Goal: Task Accomplishment & Management: Manage account settings

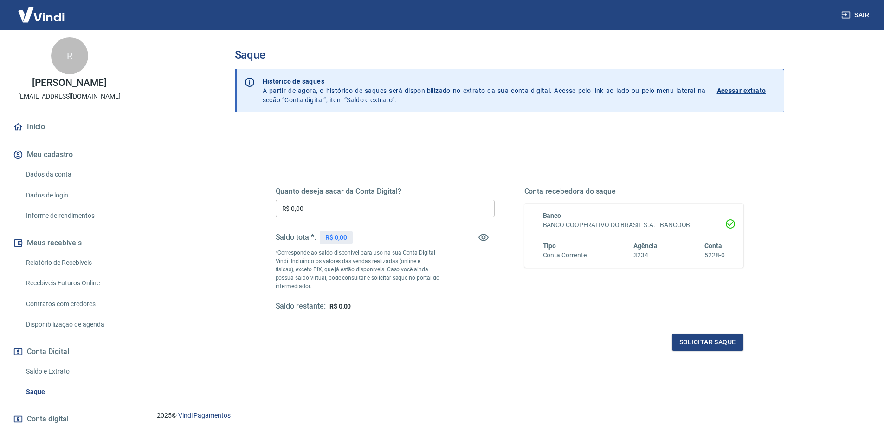
click at [728, 91] on p "Acessar extrato" at bounding box center [741, 90] width 49 height 9
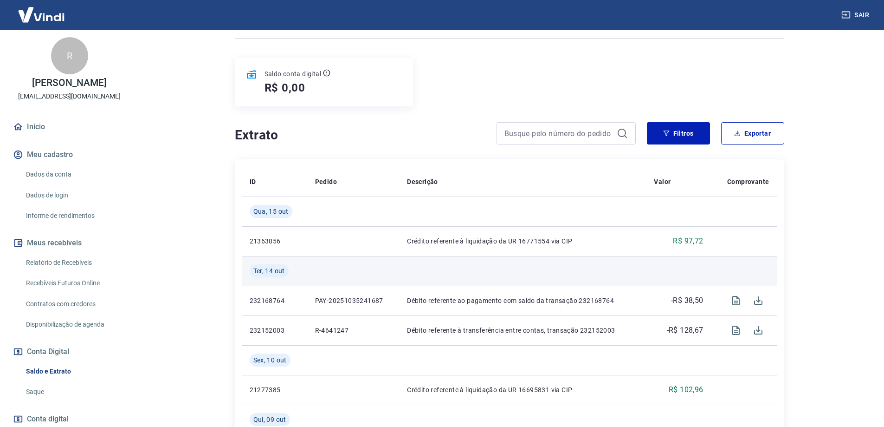
scroll to position [139, 0]
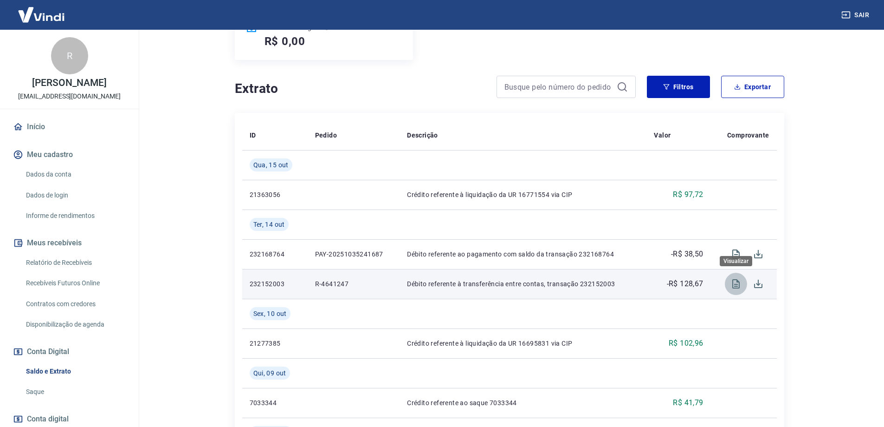
click at [733, 286] on icon "Visualizar" at bounding box center [736, 283] width 7 height 9
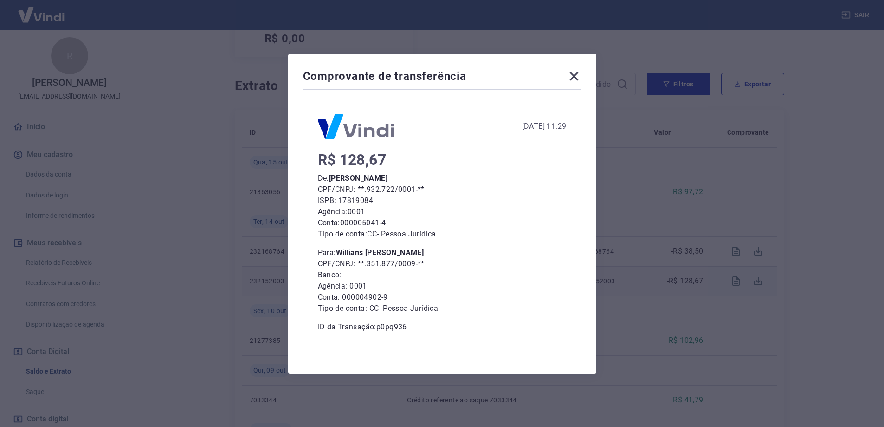
scroll to position [186, 0]
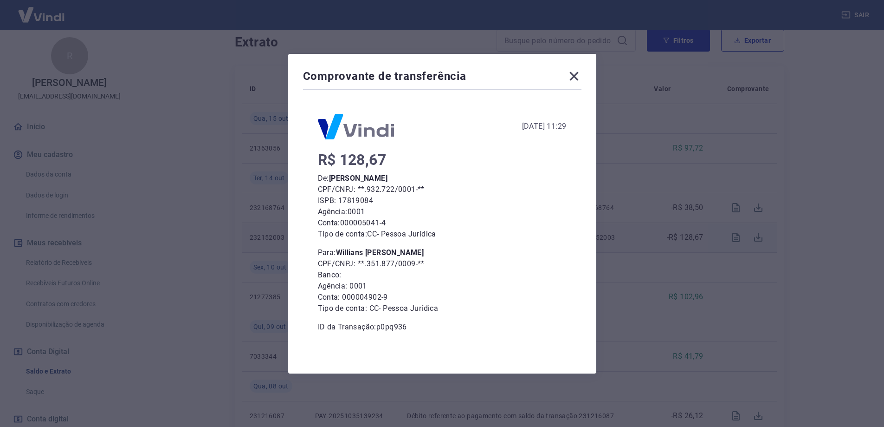
click at [578, 76] on icon at bounding box center [574, 75] width 9 height 9
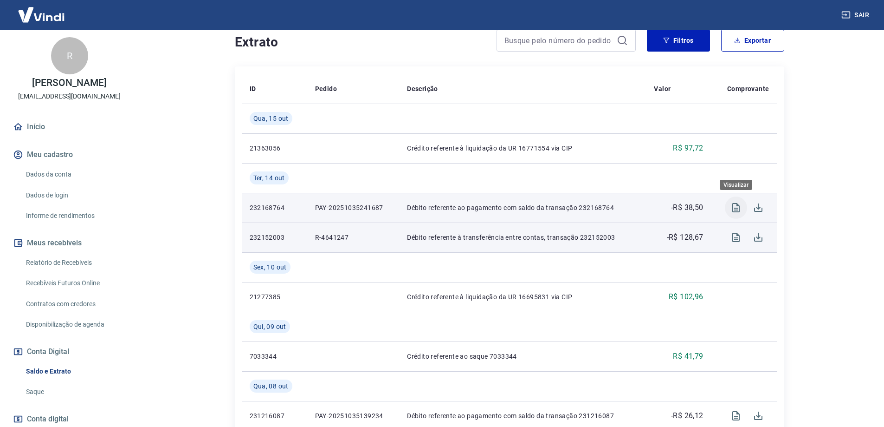
click at [732, 208] on icon "Visualizar" at bounding box center [736, 207] width 11 height 11
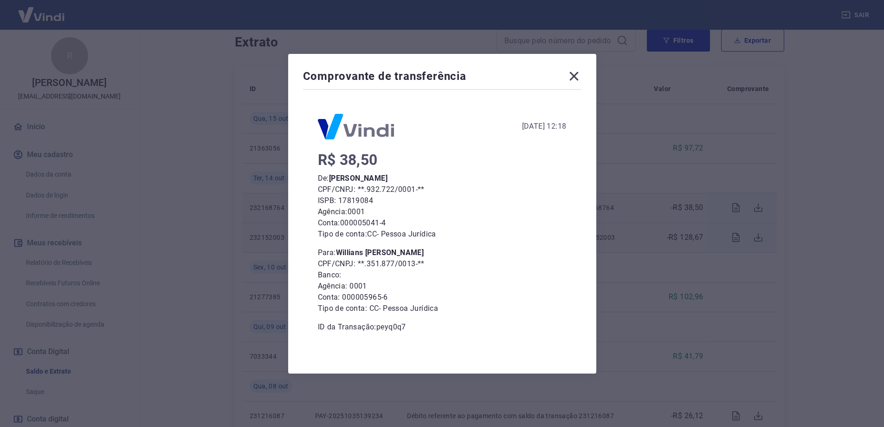
click at [575, 73] on icon at bounding box center [574, 75] width 9 height 9
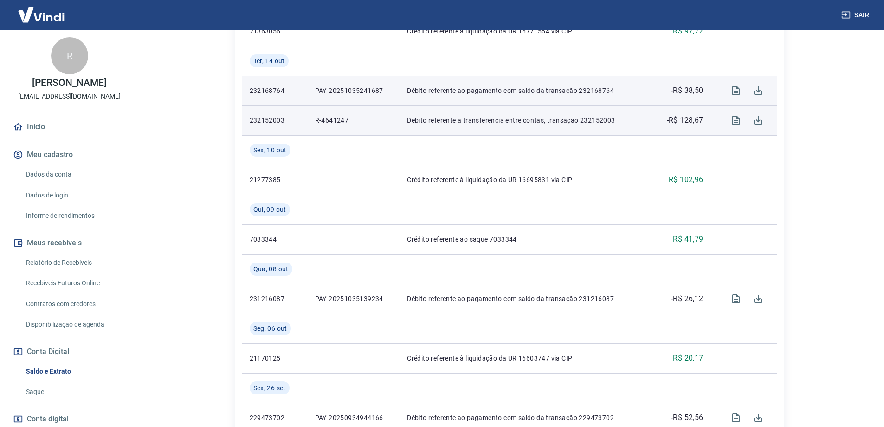
scroll to position [325, 0]
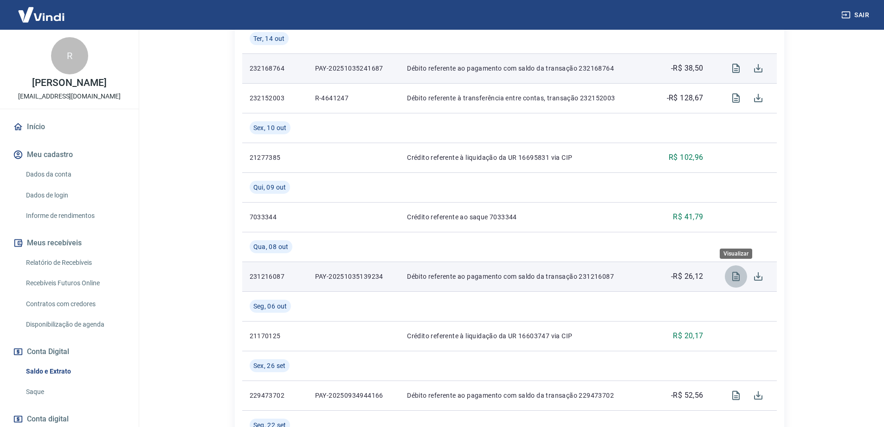
click at [732, 275] on icon "Visualizar" at bounding box center [736, 276] width 11 height 11
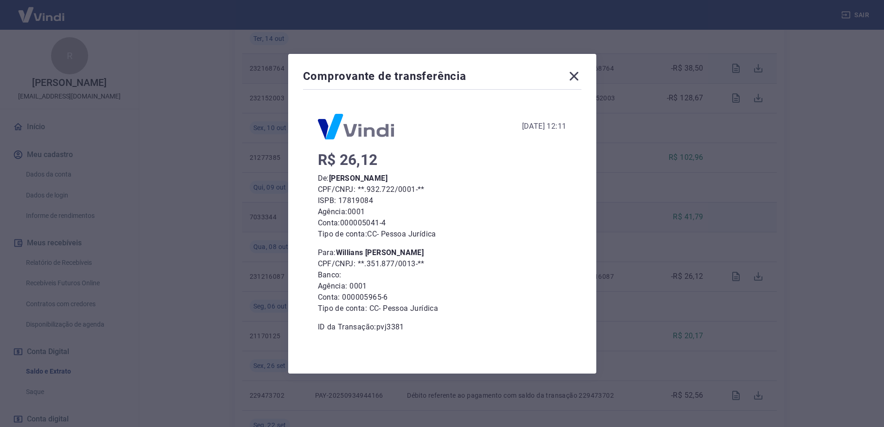
drag, startPoint x: 580, startPoint y: 79, endPoint x: 575, endPoint y: 214, distance: 135.7
click at [580, 79] on icon at bounding box center [574, 76] width 15 height 15
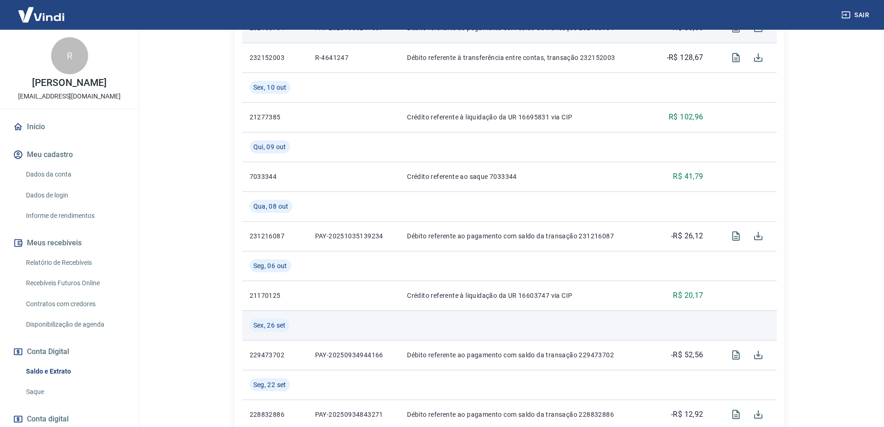
scroll to position [418, 0]
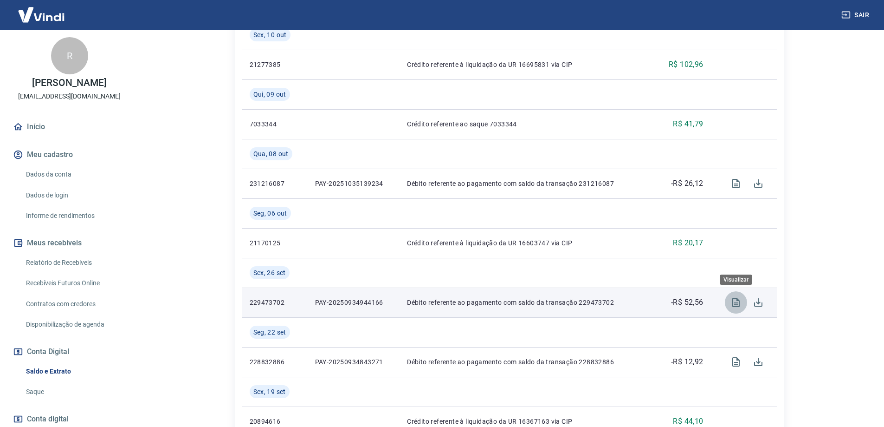
click at [737, 303] on icon "Visualizar" at bounding box center [736, 302] width 7 height 9
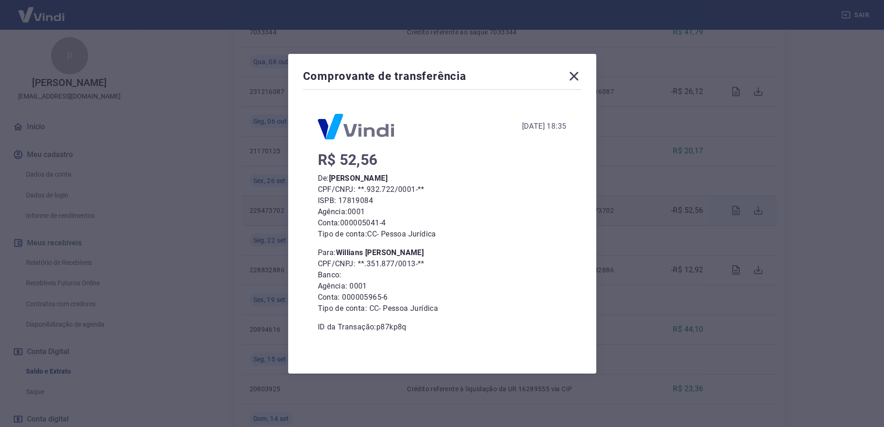
scroll to position [511, 0]
click at [574, 80] on icon at bounding box center [574, 76] width 15 height 15
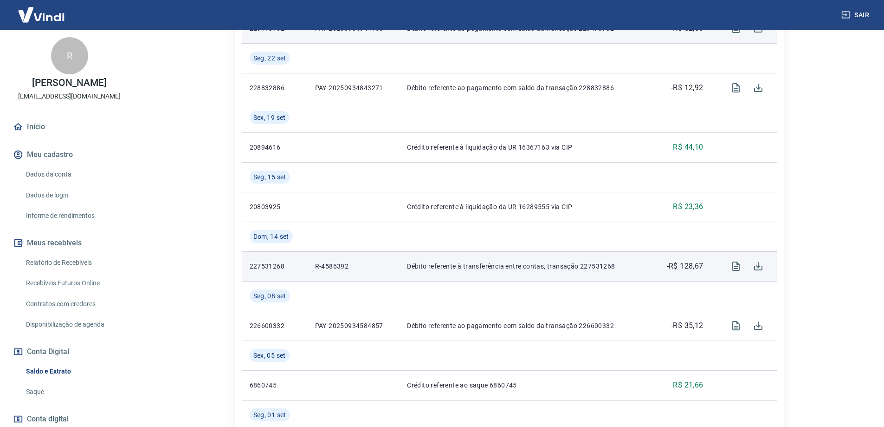
scroll to position [696, 0]
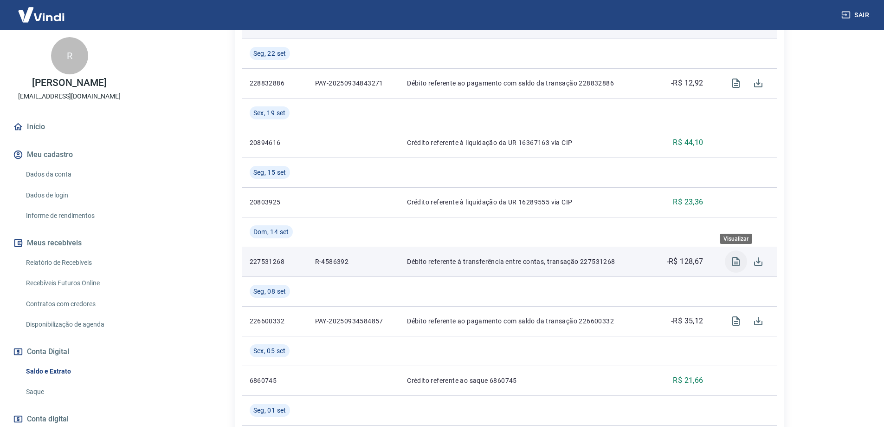
click at [732, 260] on icon "Visualizar" at bounding box center [736, 261] width 11 height 11
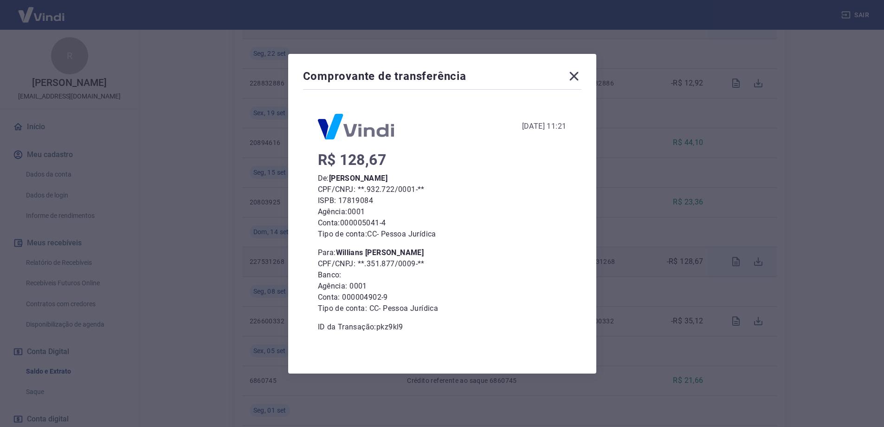
click at [575, 78] on icon at bounding box center [574, 75] width 9 height 9
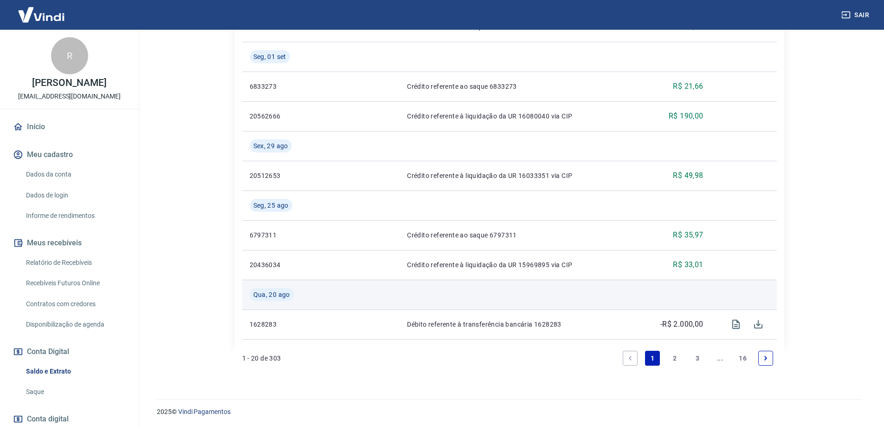
scroll to position [1051, 0]
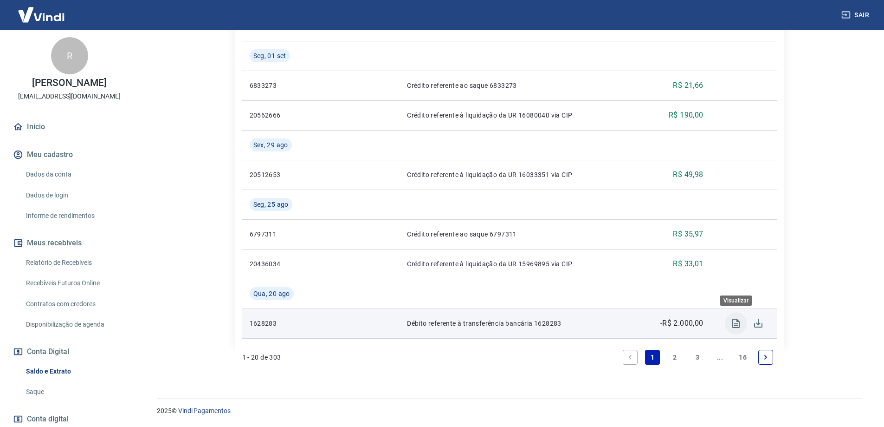
click at [734, 323] on icon "Visualizar" at bounding box center [736, 322] width 7 height 9
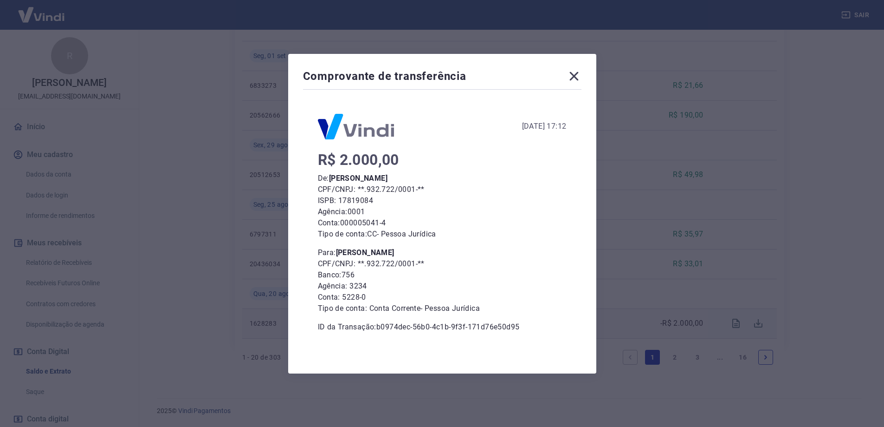
click at [575, 76] on icon at bounding box center [574, 76] width 15 height 15
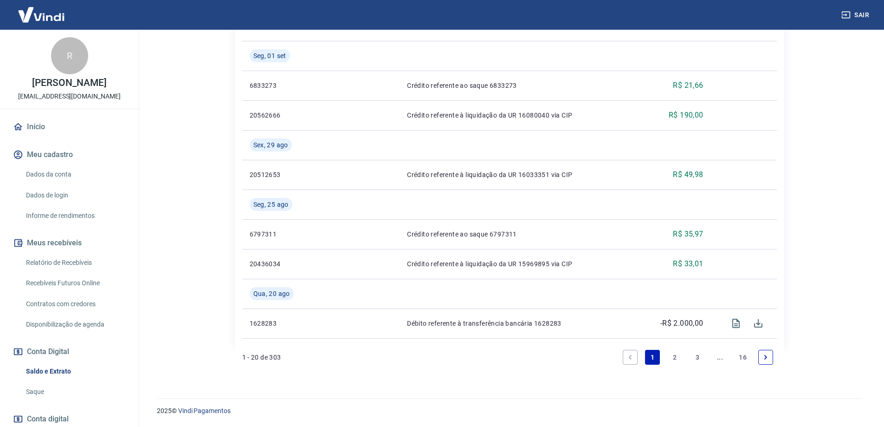
click at [675, 356] on link "2" at bounding box center [675, 357] width 15 height 15
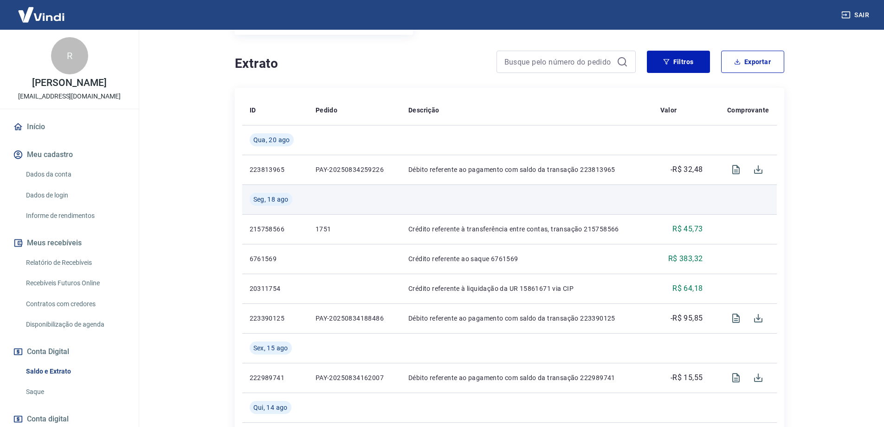
scroll to position [186, 0]
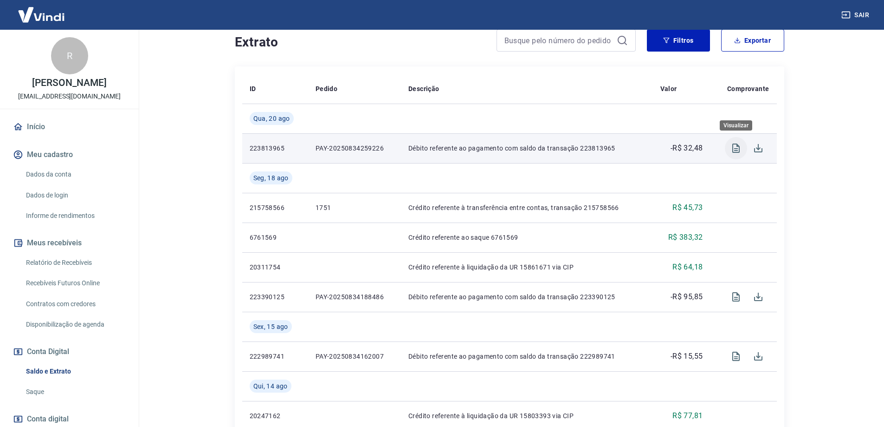
click at [734, 147] on icon "Visualizar" at bounding box center [736, 148] width 11 height 11
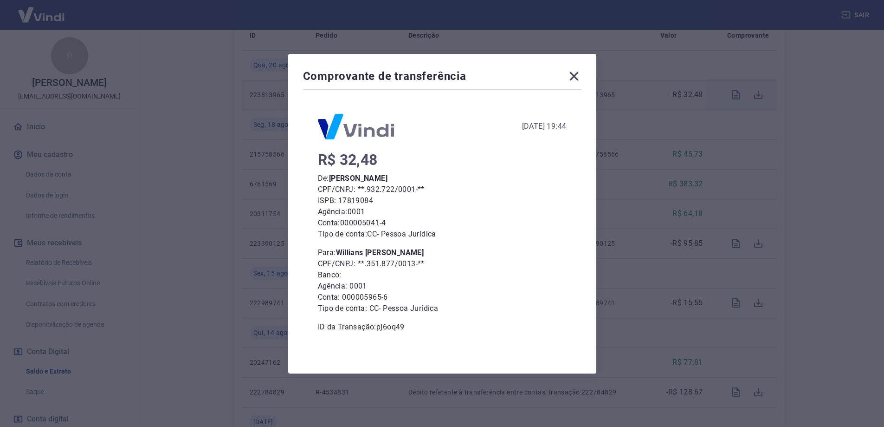
scroll to position [279, 0]
click at [579, 79] on icon at bounding box center [574, 76] width 15 height 15
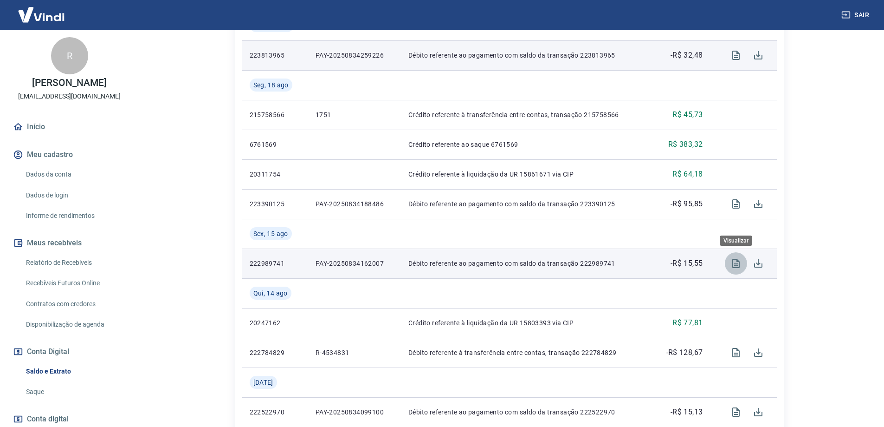
click at [740, 262] on icon "Visualizar" at bounding box center [736, 263] width 11 height 11
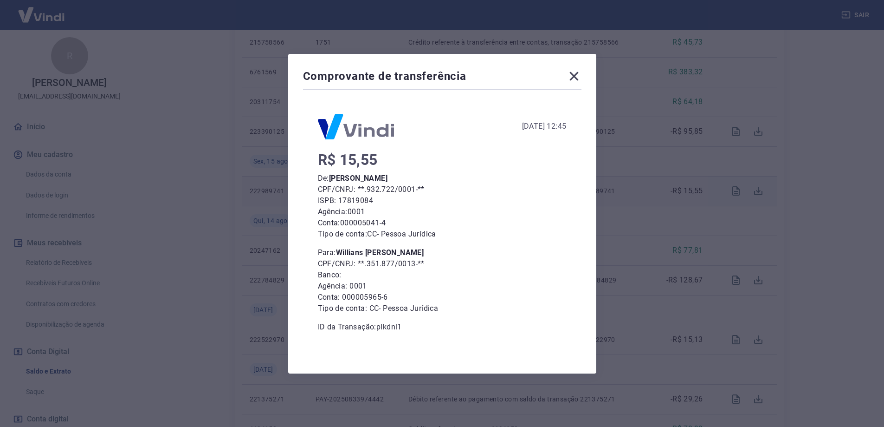
scroll to position [464, 0]
click at [576, 79] on icon at bounding box center [574, 76] width 15 height 15
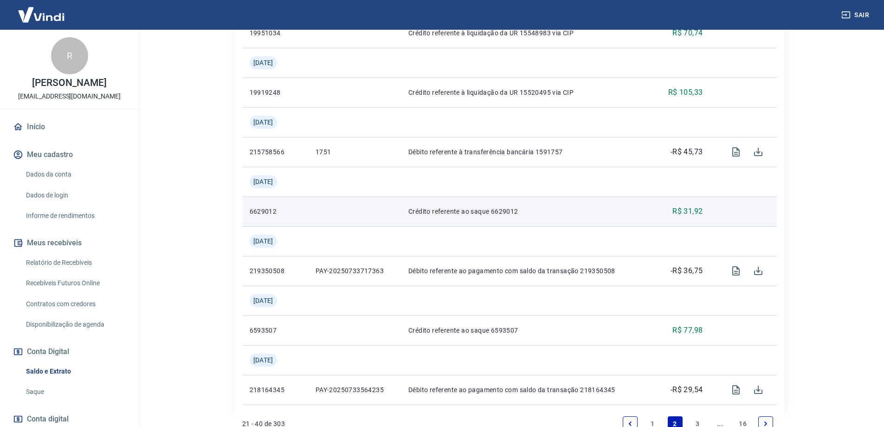
scroll to position [929, 0]
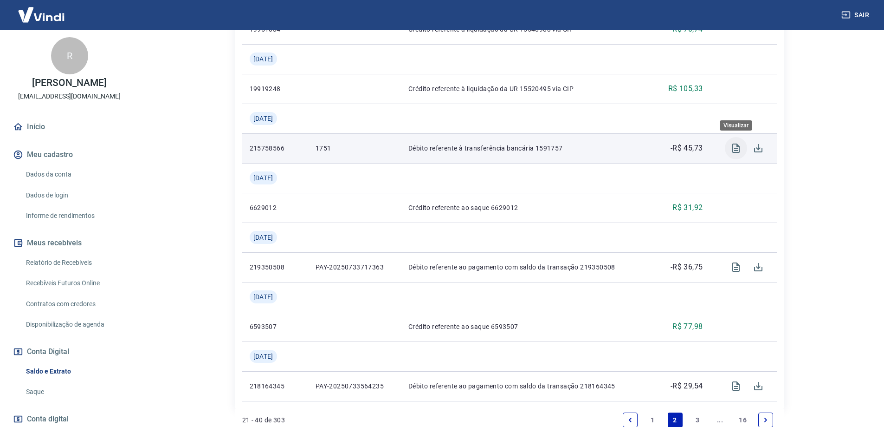
click at [735, 148] on icon "Visualizar" at bounding box center [736, 148] width 11 height 11
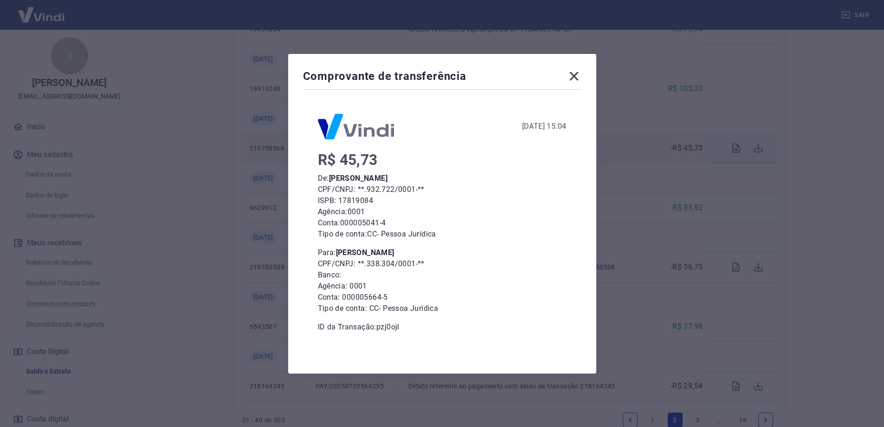
click at [574, 78] on icon at bounding box center [574, 76] width 15 height 15
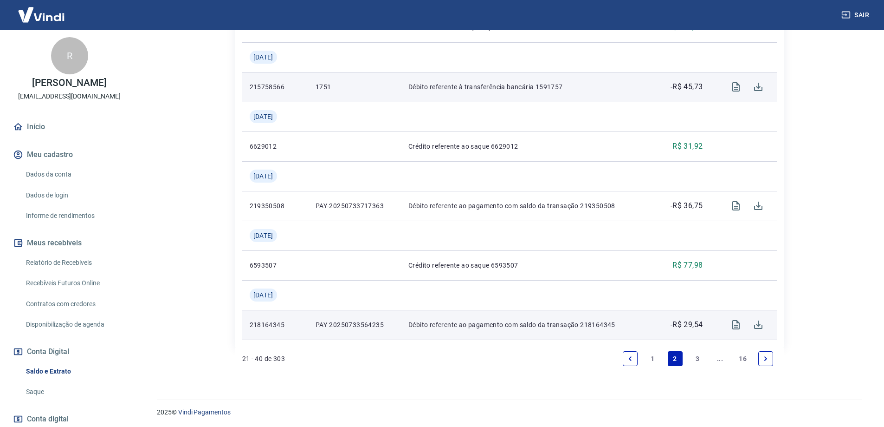
scroll to position [991, 0]
click at [735, 324] on icon "Visualizar" at bounding box center [736, 322] width 7 height 9
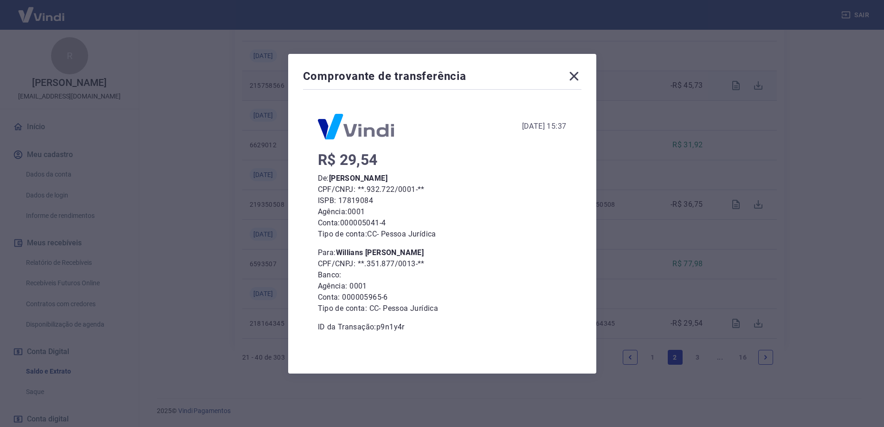
click at [578, 78] on icon at bounding box center [574, 76] width 15 height 15
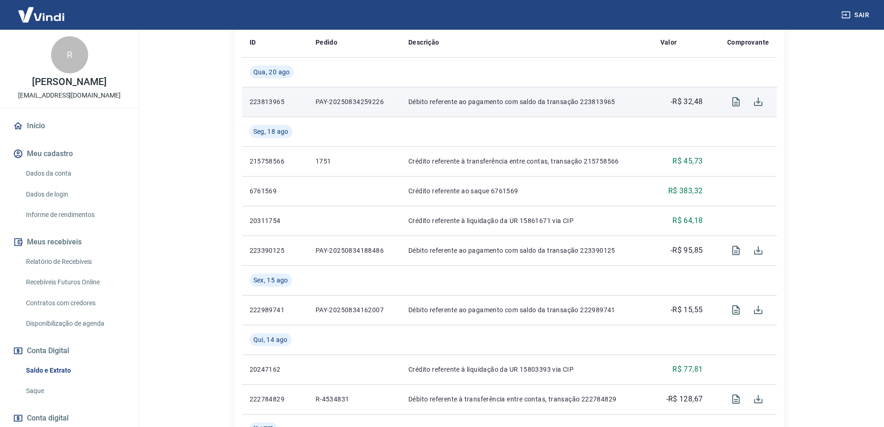
scroll to position [0, 0]
click at [55, 194] on link "Dados de login" at bounding box center [74, 195] width 105 height 19
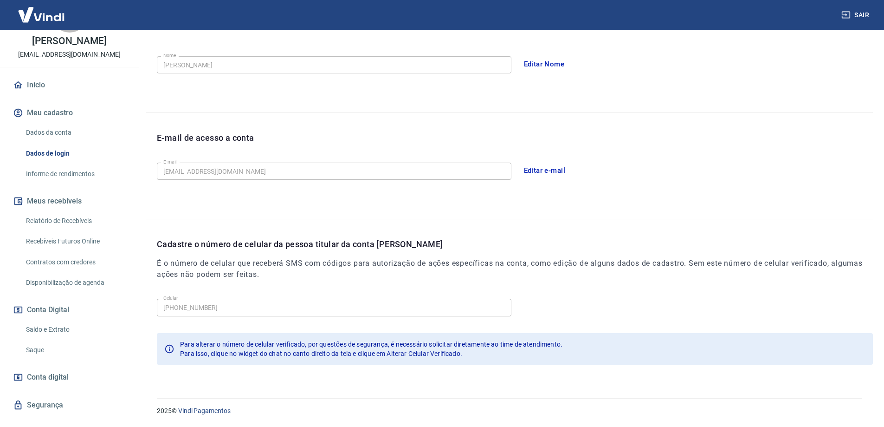
scroll to position [58, 0]
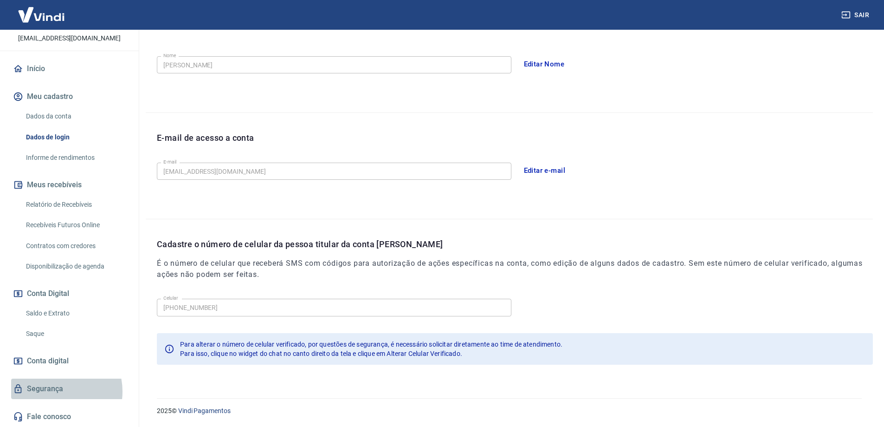
click at [53, 391] on link "Segurança" at bounding box center [69, 388] width 117 height 20
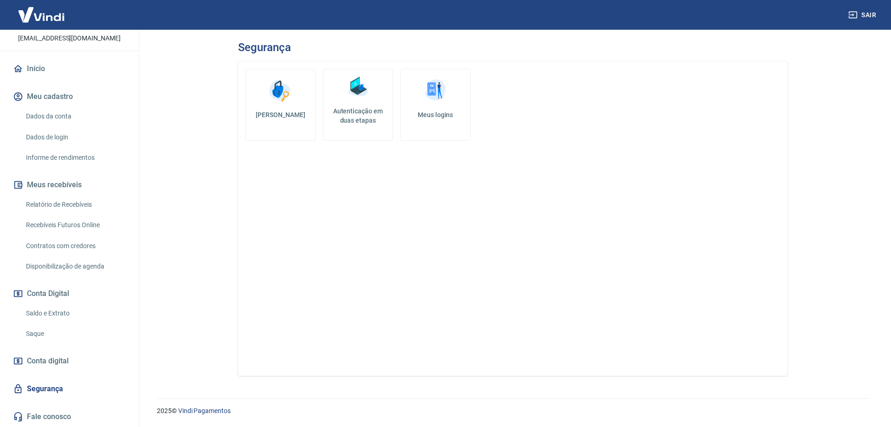
click at [286, 123] on link "Alterar senha" at bounding box center [281, 105] width 70 height 72
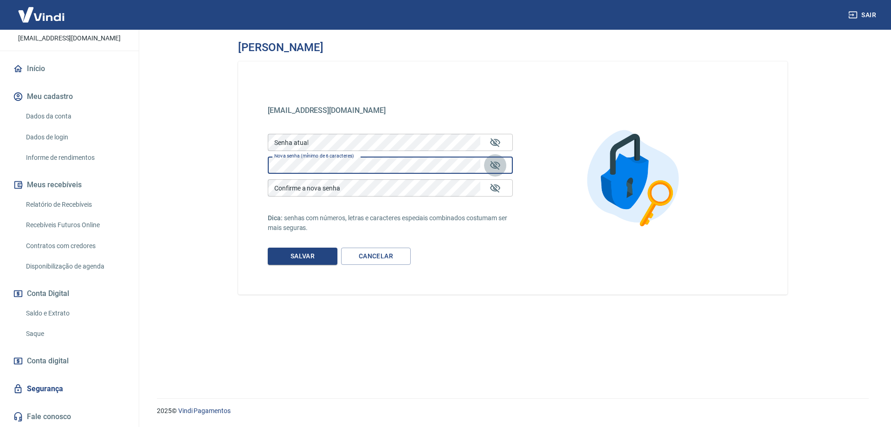
click at [499, 163] on icon "Mostrar/esconder senha" at bounding box center [495, 165] width 10 height 9
click at [578, 269] on div "administrativo@actionspecial.com.br administrativo@actionspecial.com.br Senha a…" at bounding box center [513, 177] width 550 height 233
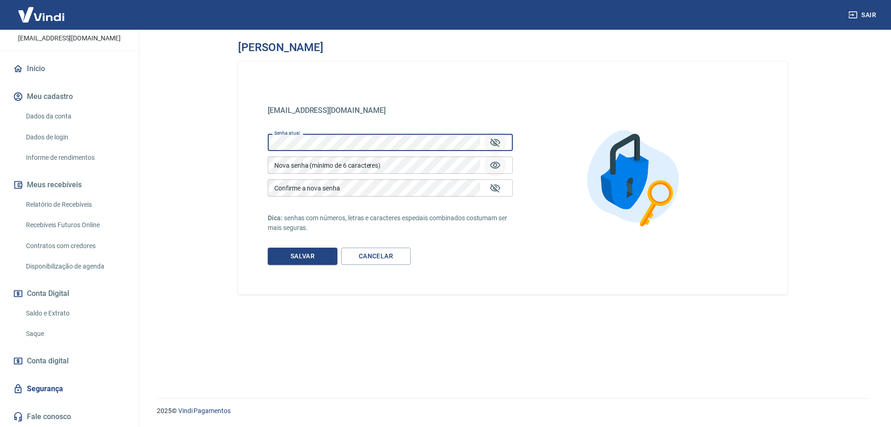
click at [495, 145] on icon "Mostrar/esconder senha" at bounding box center [495, 142] width 10 height 9
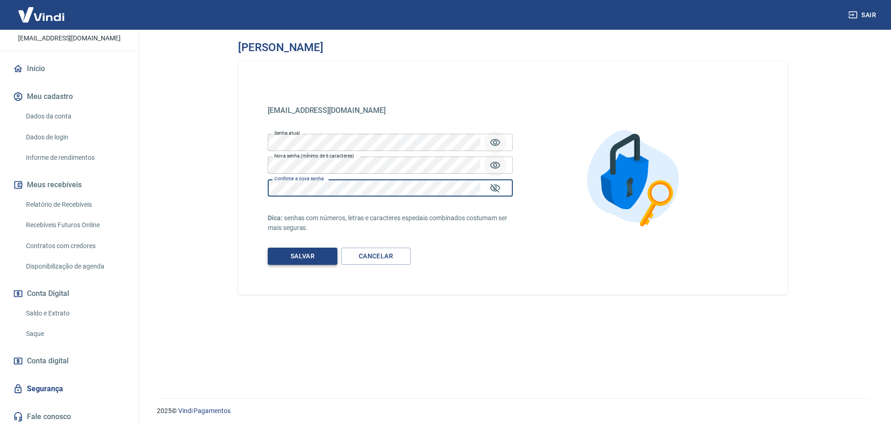
click at [317, 252] on button "Salvar" at bounding box center [303, 255] width 70 height 17
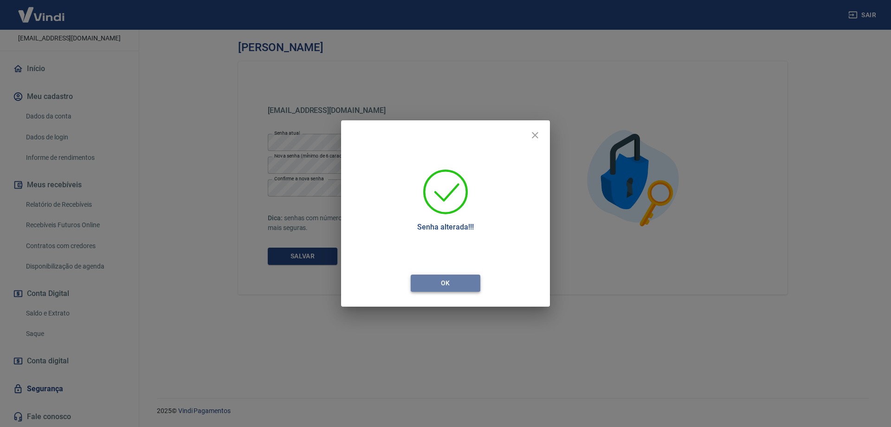
click at [460, 285] on button "Ok" at bounding box center [446, 282] width 70 height 17
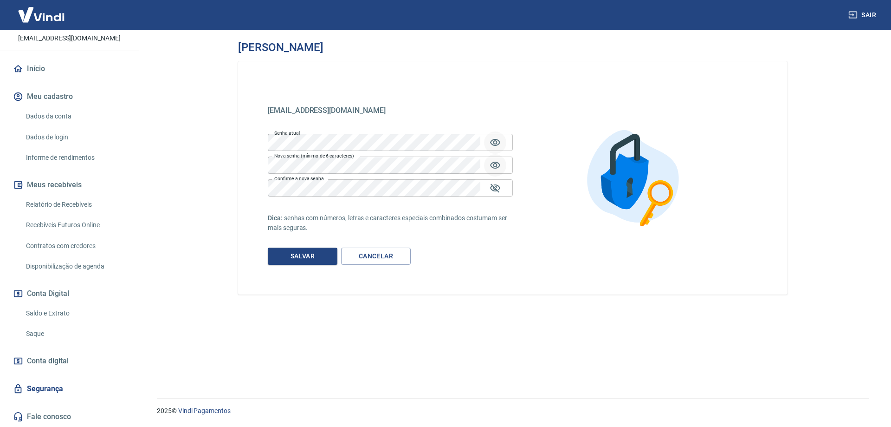
click at [74, 199] on link "Relatório de Recebíveis" at bounding box center [74, 204] width 105 height 19
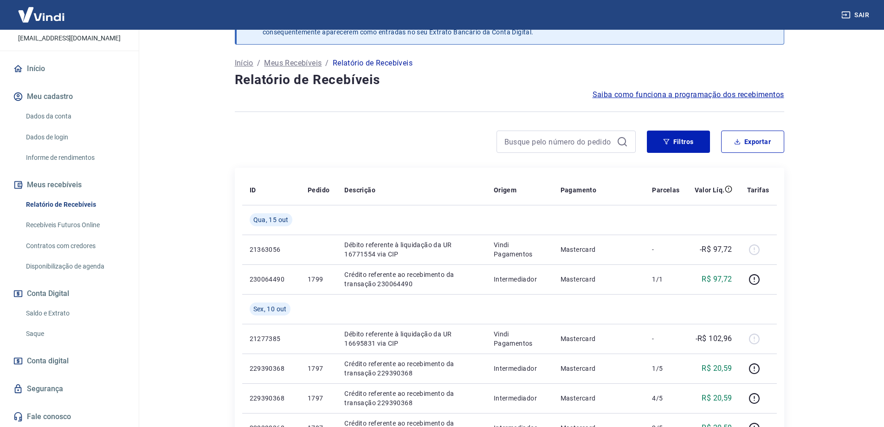
scroll to position [46, 0]
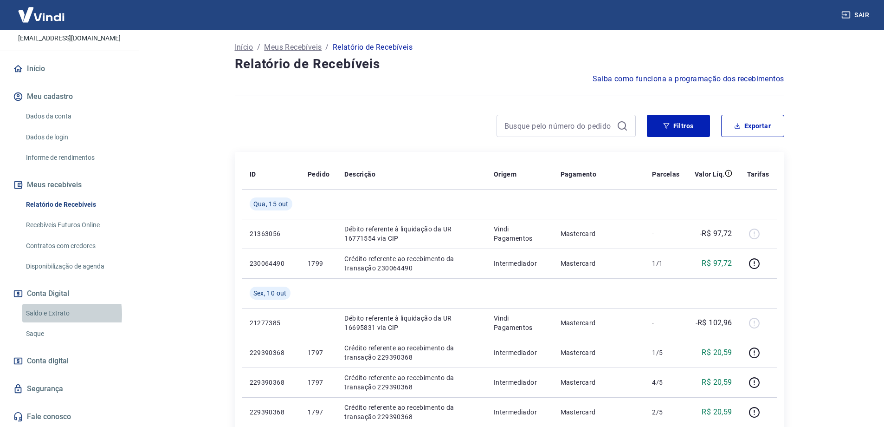
click at [45, 314] on link "Saldo e Extrato" at bounding box center [74, 313] width 105 height 19
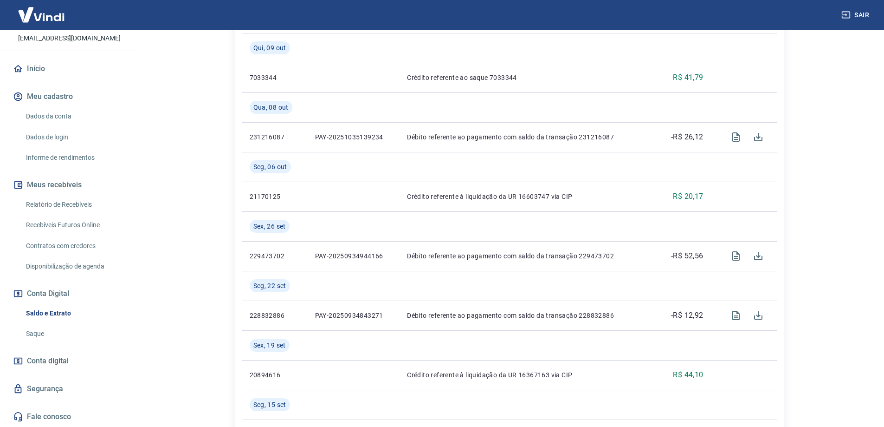
scroll to position [511, 0]
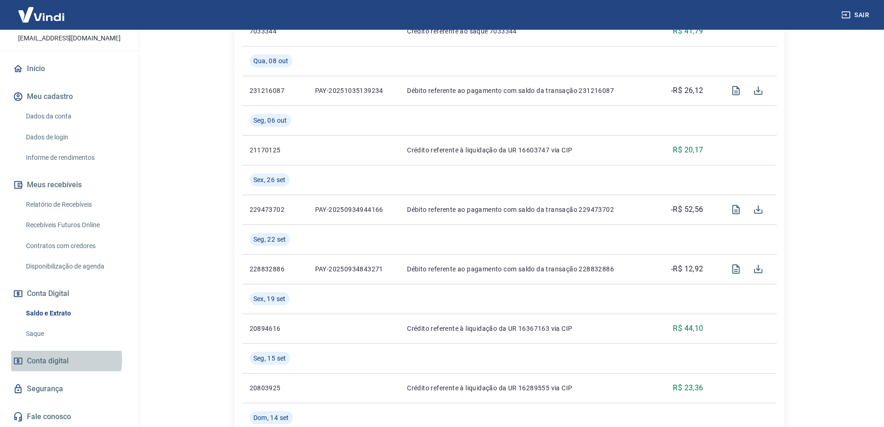
click at [57, 359] on span "Conta digital" at bounding box center [48, 360] width 42 height 13
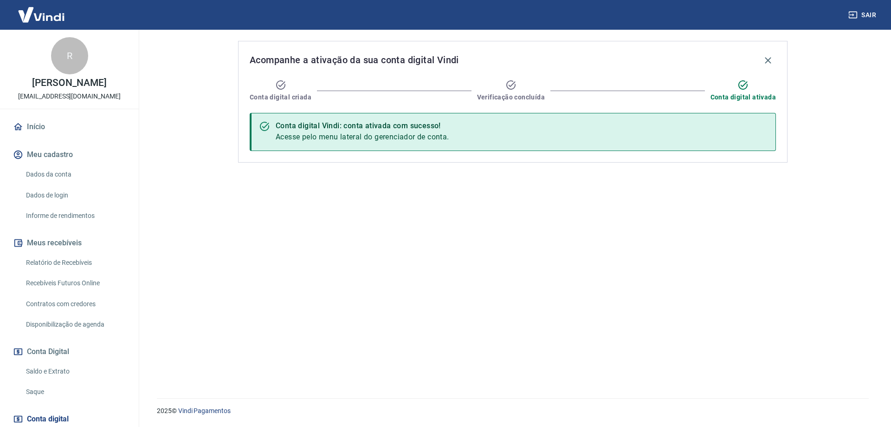
click at [35, 127] on link "Início" at bounding box center [69, 127] width 117 height 20
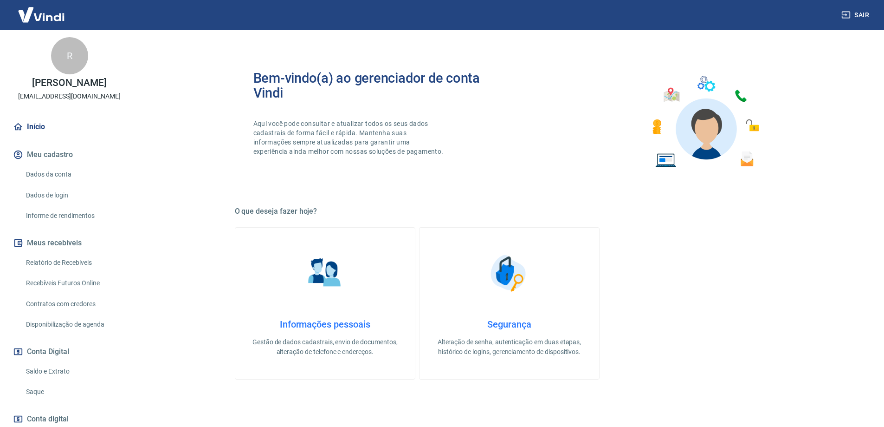
click at [33, 128] on link "Início" at bounding box center [69, 127] width 117 height 20
click at [23, 127] on icon at bounding box center [18, 127] width 10 height 10
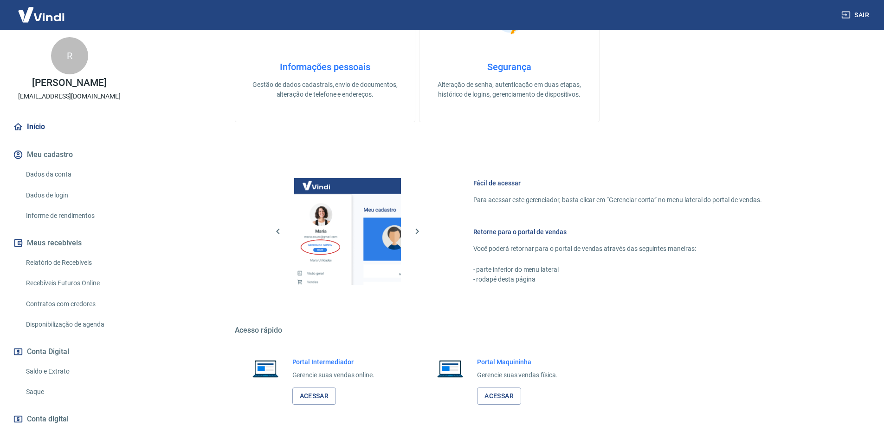
scroll to position [204, 0]
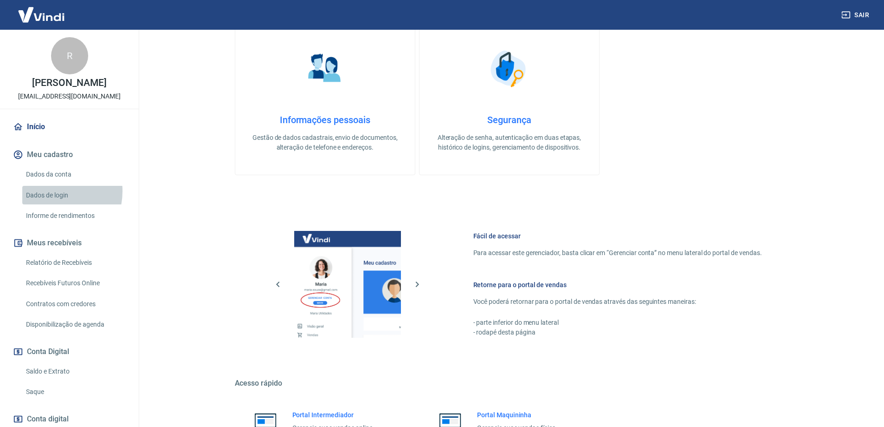
click at [49, 191] on link "Dados de login" at bounding box center [74, 195] width 105 height 19
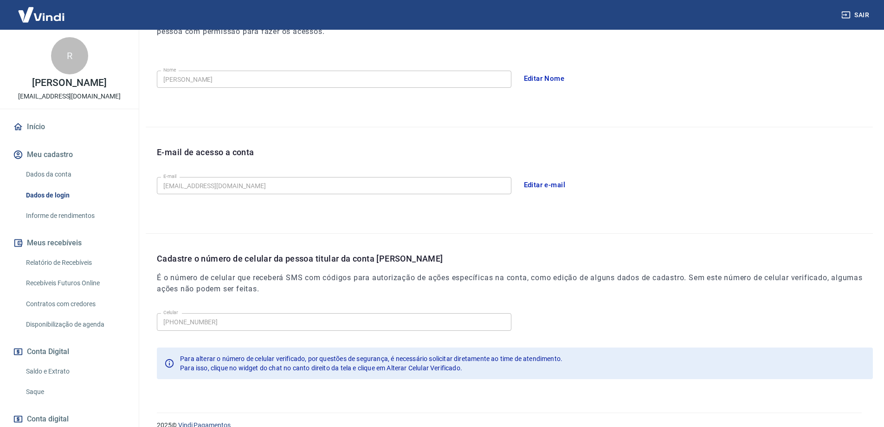
scroll to position [168, 0]
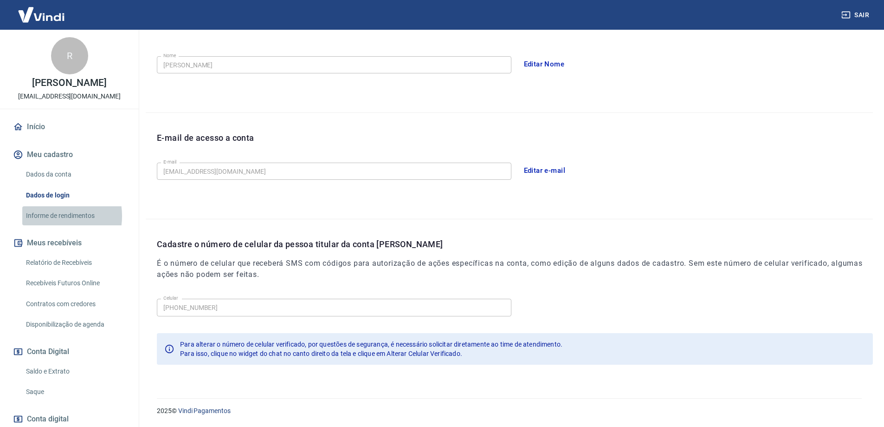
click at [49, 216] on link "Informe de rendimentos" at bounding box center [74, 215] width 105 height 19
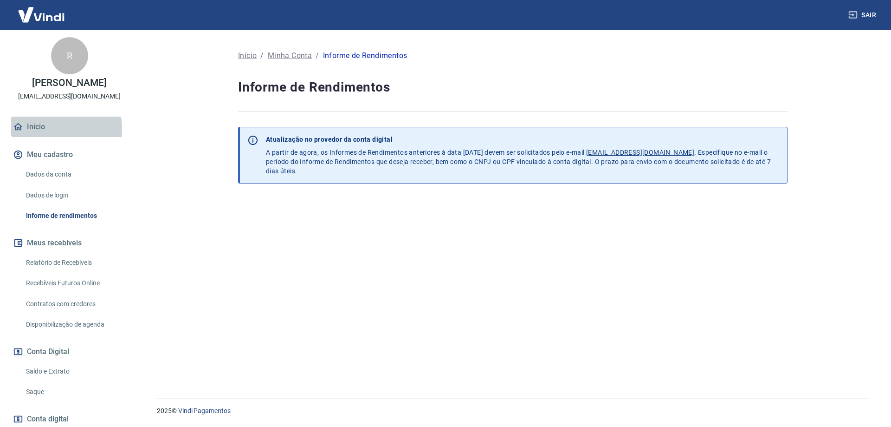
click at [39, 129] on link "Início" at bounding box center [69, 127] width 117 height 20
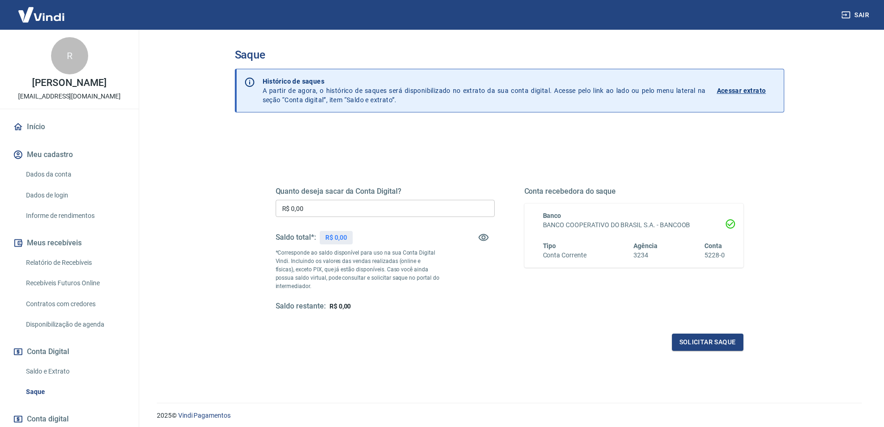
click at [744, 93] on p "Acessar extrato" at bounding box center [741, 90] width 49 height 9
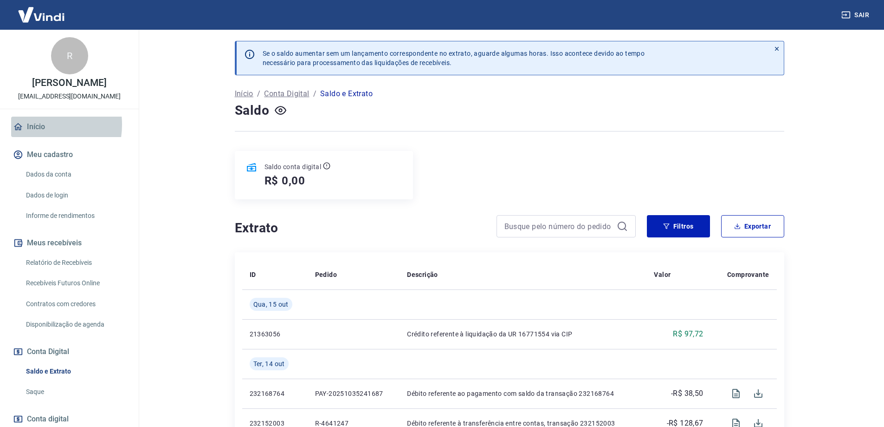
click at [33, 124] on link "Início" at bounding box center [69, 127] width 117 height 20
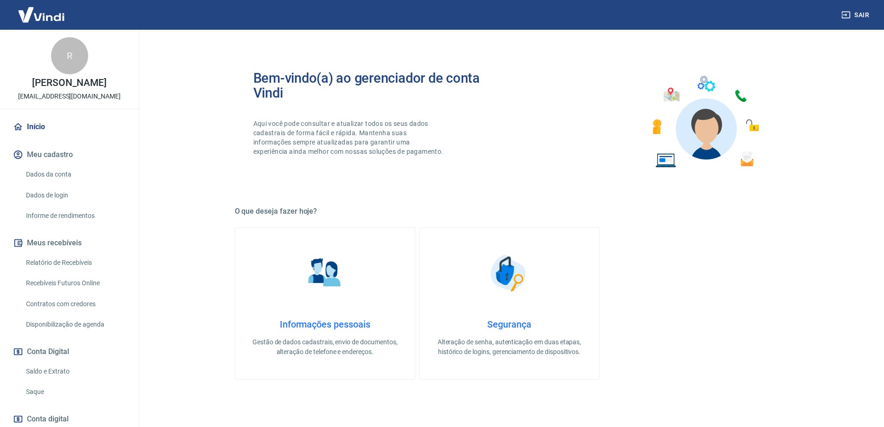
click at [356, 309] on link "Informações pessoais Gestão de dados cadastrais, envio de documentos, alteração…" at bounding box center [325, 303] width 181 height 152
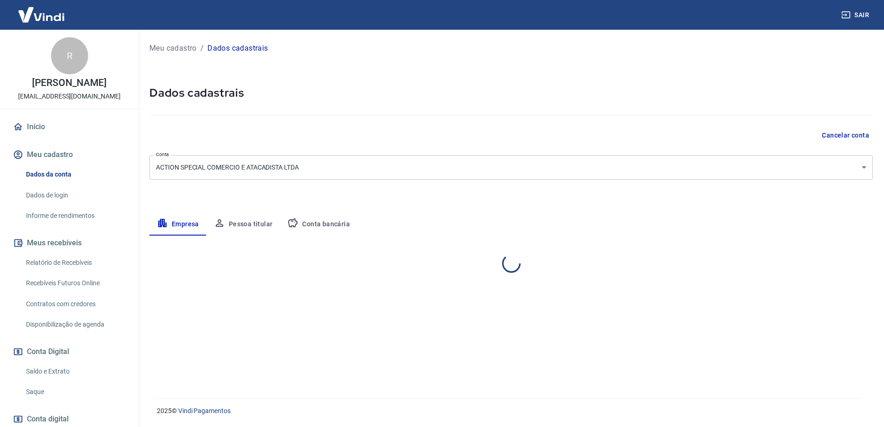
select select "SC"
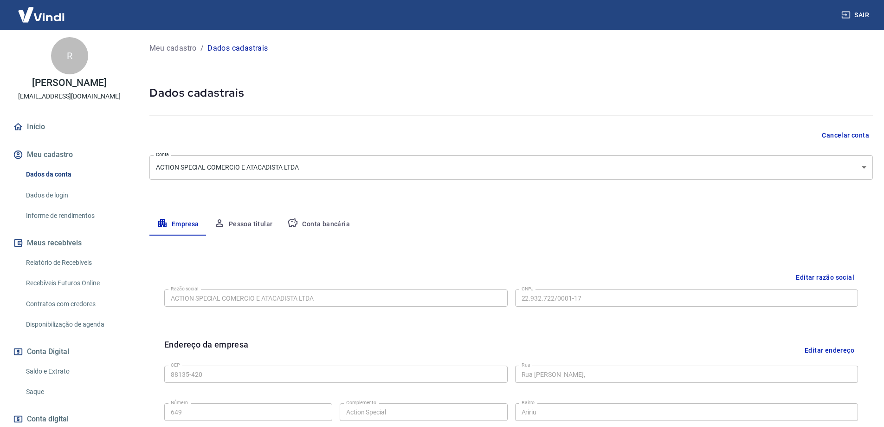
click at [20, 127] on icon at bounding box center [18, 127] width 10 height 10
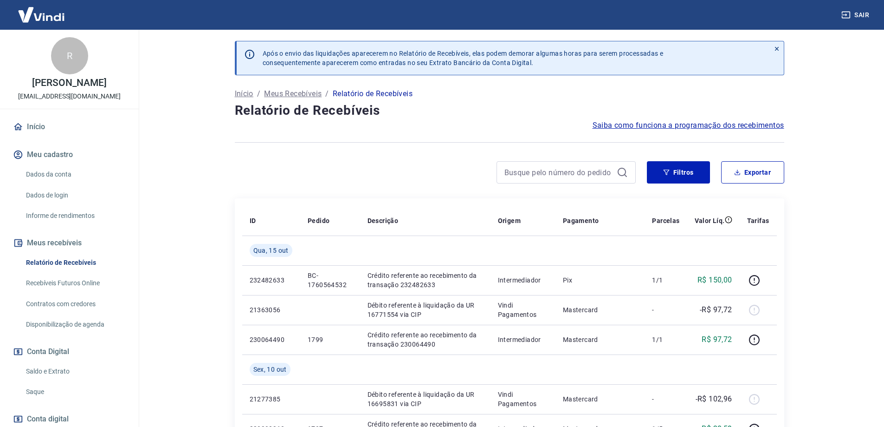
click at [26, 121] on link "Início" at bounding box center [69, 127] width 117 height 20
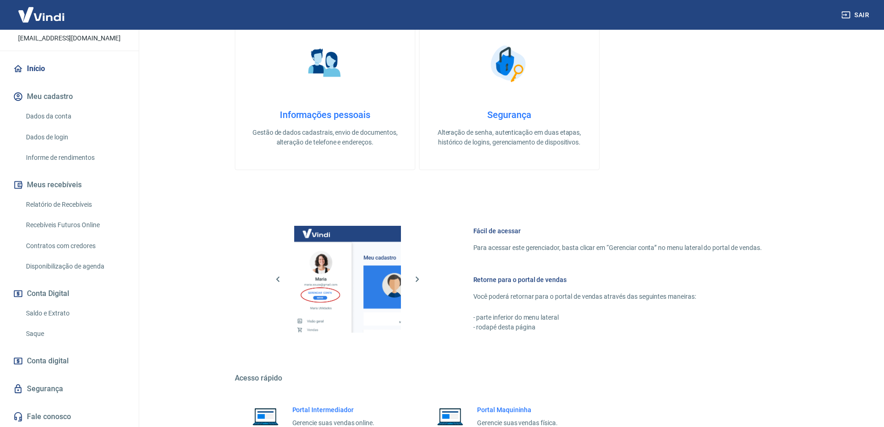
scroll to position [251, 0]
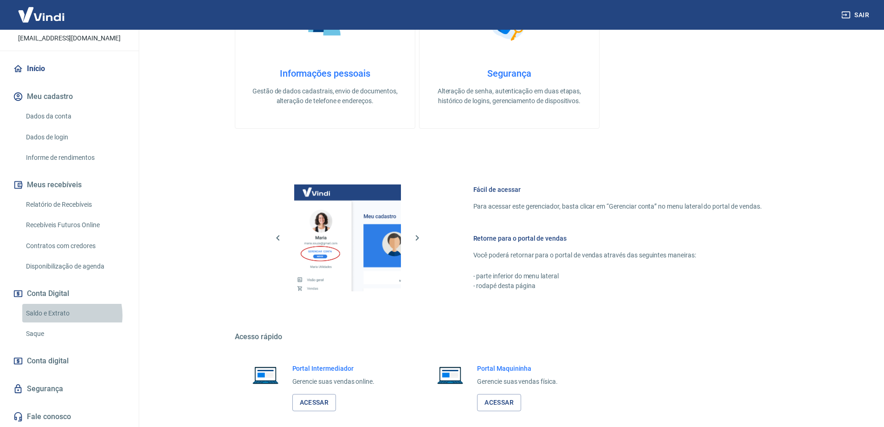
click at [60, 315] on link "Saldo e Extrato" at bounding box center [74, 313] width 105 height 19
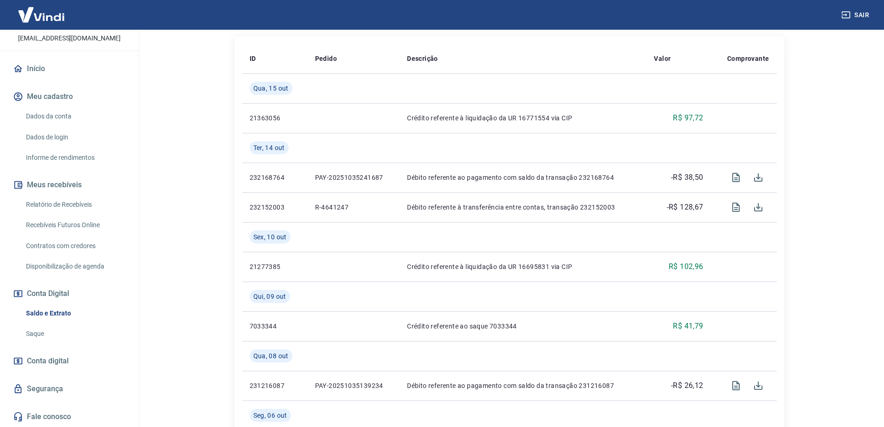
scroll to position [232, 0]
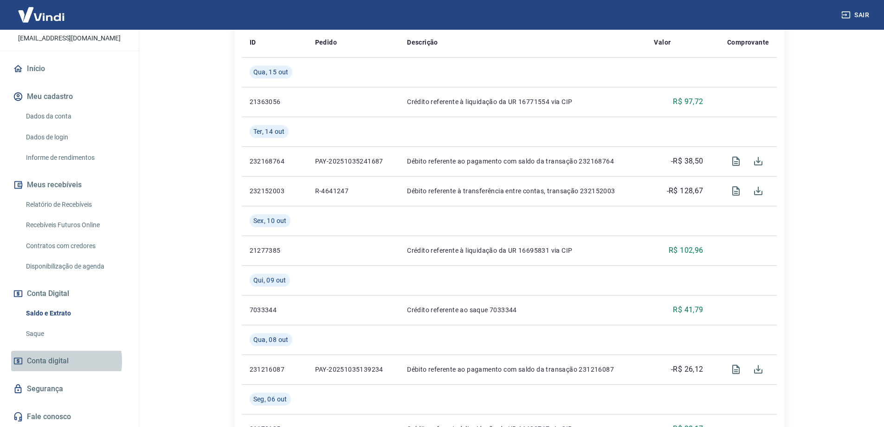
click at [58, 361] on span "Conta digital" at bounding box center [48, 360] width 42 height 13
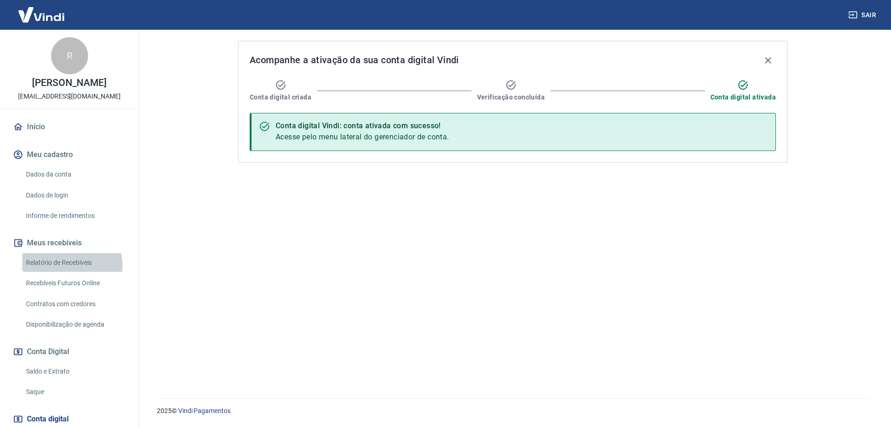
click at [68, 265] on link "Relatório de Recebíveis" at bounding box center [74, 262] width 105 height 19
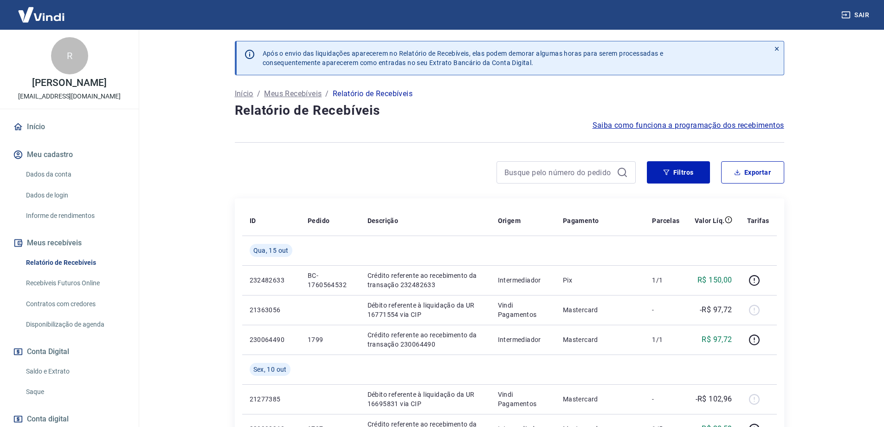
click at [61, 371] on link "Saldo e Extrato" at bounding box center [74, 371] width 105 height 19
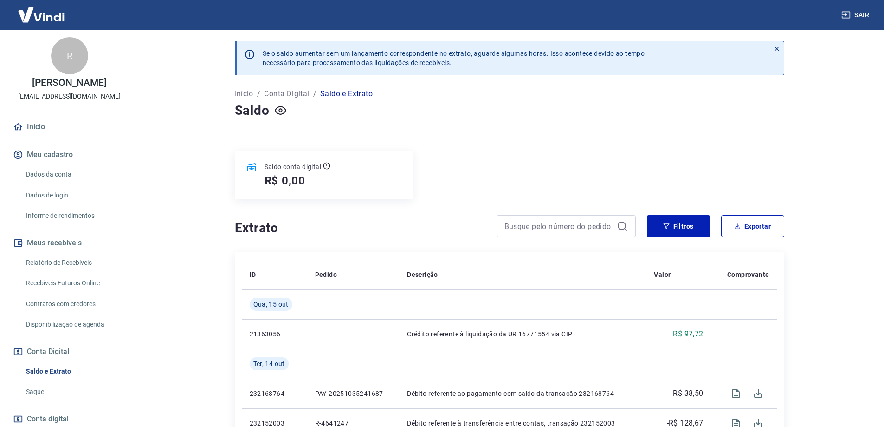
scroll to position [58, 0]
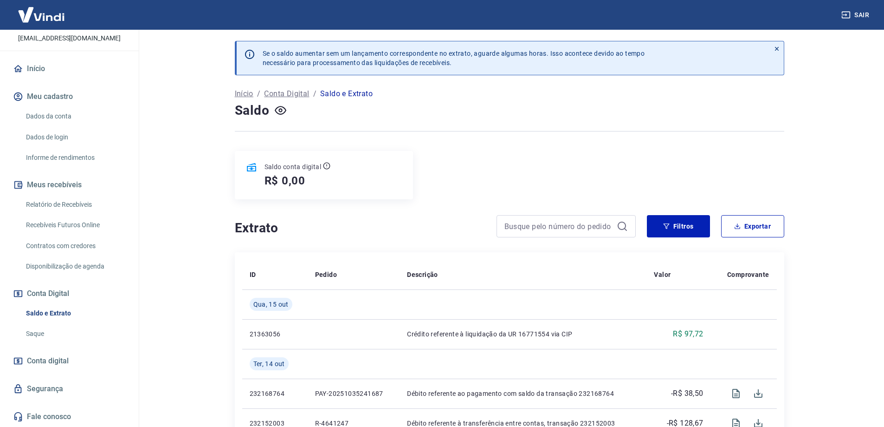
click at [56, 311] on link "Saldo e Extrato" at bounding box center [74, 313] width 105 height 19
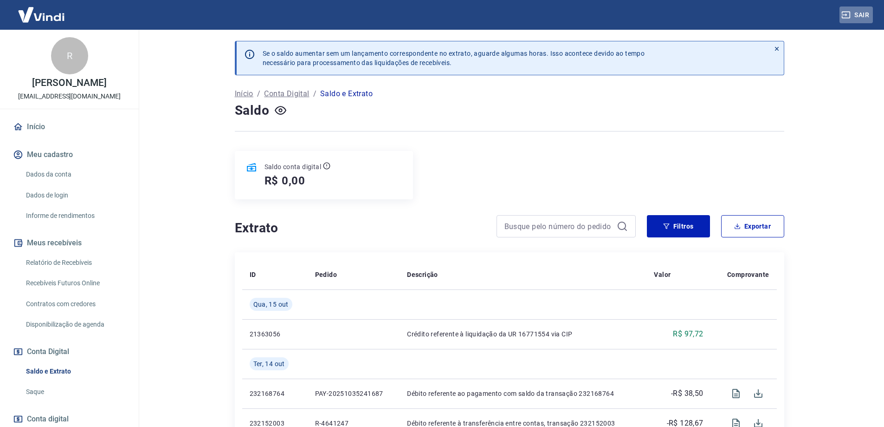
click at [858, 13] on button "Sair" at bounding box center [856, 14] width 33 height 17
